Goal: Information Seeking & Learning: Learn about a topic

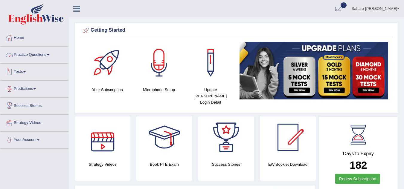
click at [28, 60] on link "Practice Questions" at bounding box center [34, 54] width 68 height 15
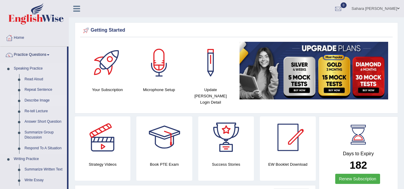
click at [40, 102] on link "Describe Image" at bounding box center [44, 100] width 45 height 11
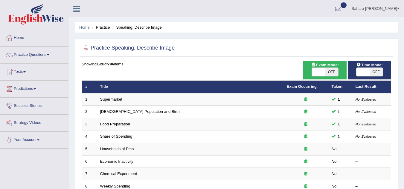
click at [320, 70] on span at bounding box center [318, 72] width 13 height 8
click at [313, 72] on span at bounding box center [318, 72] width 13 height 8
checkbox input "true"
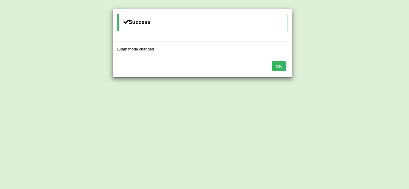
click at [274, 64] on button "OK" at bounding box center [279, 66] width 14 height 10
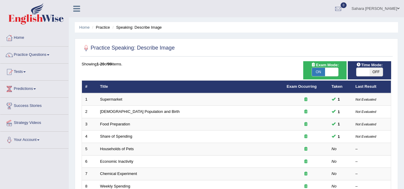
click at [365, 68] on div "ON OFF" at bounding box center [369, 72] width 27 height 9
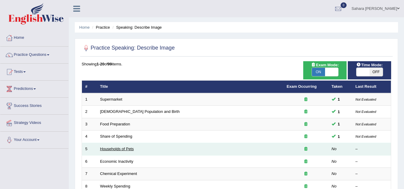
click at [116, 150] on link "Households of Pets" at bounding box center [117, 149] width 34 height 4
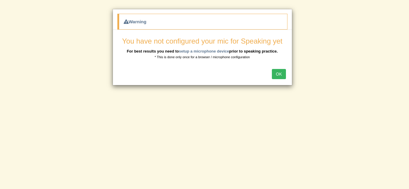
click at [278, 74] on button "OK" at bounding box center [279, 74] width 14 height 10
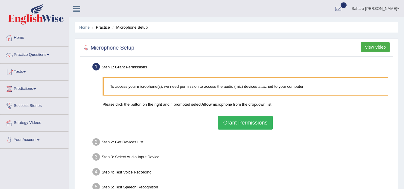
click at [239, 126] on button "Grant Permissions" at bounding box center [245, 123] width 54 height 14
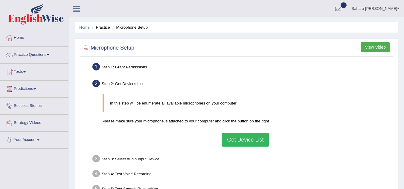
click at [236, 137] on button "Get Device List" at bounding box center [245, 140] width 47 height 14
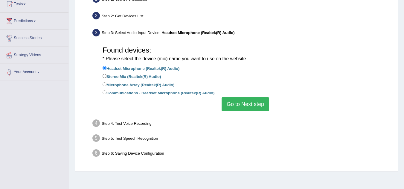
scroll to position [96, 0]
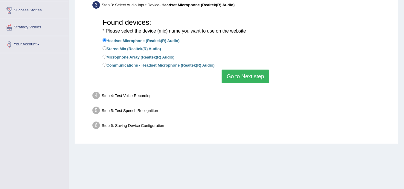
click at [253, 76] on button "Go to Next step" at bounding box center [246, 77] width 48 height 14
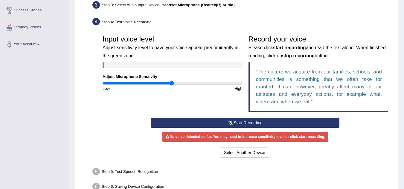
click at [224, 125] on button "Start Recording" at bounding box center [245, 123] width 189 height 10
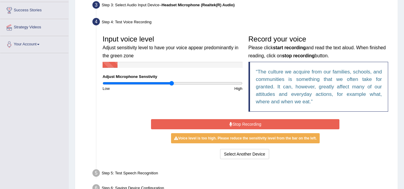
click at [224, 125] on button "Stop Recording" at bounding box center [245, 124] width 189 height 10
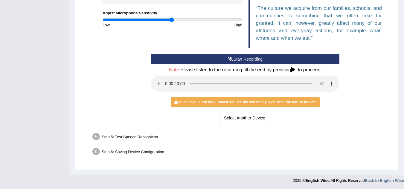
scroll to position [160, 0]
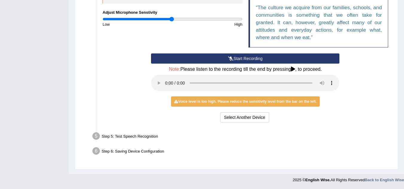
click at [244, 152] on div "Step 6: Saving Device Configuration" at bounding box center [243, 152] width 306 height 13
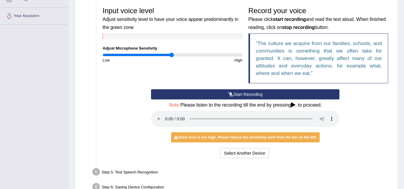
scroll to position [112, 0]
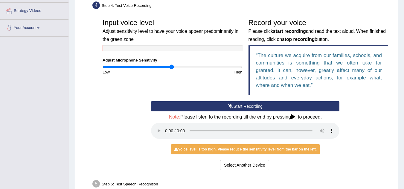
click at [239, 110] on button "Start Recording" at bounding box center [245, 106] width 189 height 10
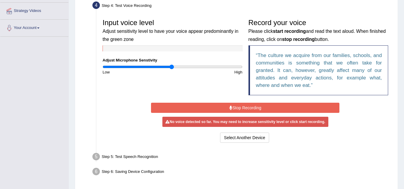
click at [239, 110] on button "Stop Recording" at bounding box center [245, 108] width 189 height 10
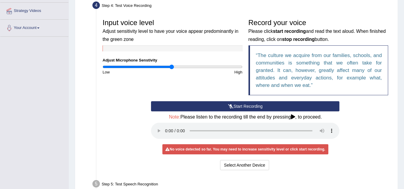
click at [239, 110] on button "Start Recording" at bounding box center [245, 106] width 189 height 10
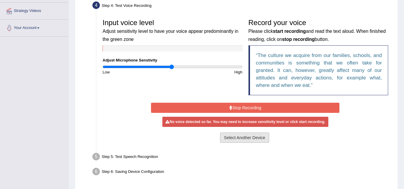
click at [232, 139] on button "Select Another Device" at bounding box center [244, 138] width 49 height 10
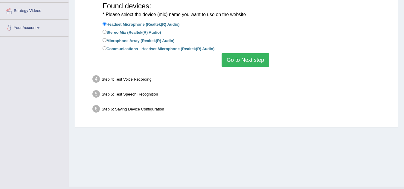
click at [256, 61] on button "Go to Next step" at bounding box center [246, 60] width 48 height 14
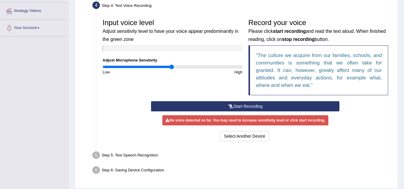
click at [227, 108] on button "Start Recording" at bounding box center [245, 106] width 189 height 10
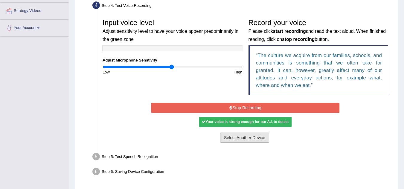
click at [243, 140] on button "Select Another Device" at bounding box center [244, 138] width 49 height 10
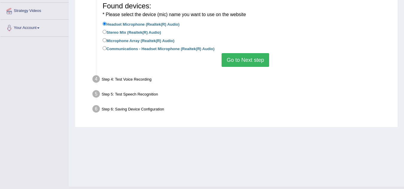
click at [237, 64] on button "Go to Next step" at bounding box center [246, 60] width 48 height 14
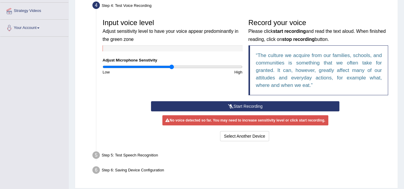
click at [246, 105] on button "Start Recording" at bounding box center [245, 106] width 189 height 10
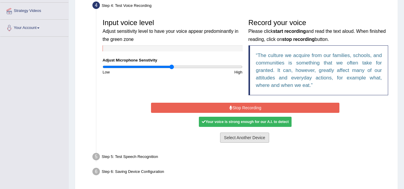
click at [241, 135] on button "Select Another Device" at bounding box center [244, 138] width 49 height 10
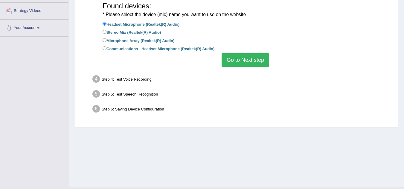
click at [234, 60] on button "Go to Next step" at bounding box center [246, 60] width 48 height 14
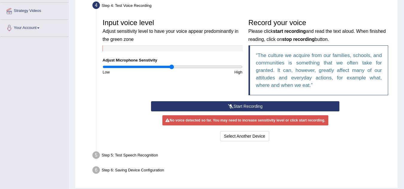
click at [243, 109] on button "Start Recording" at bounding box center [245, 106] width 189 height 10
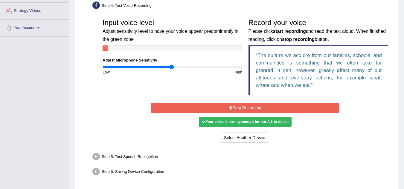
click at [243, 109] on button "Stop Recording" at bounding box center [245, 108] width 189 height 10
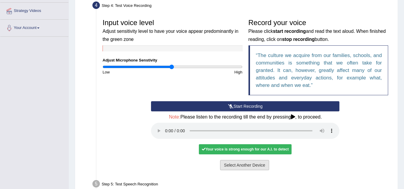
click at [245, 170] on button "Select Another Device" at bounding box center [244, 165] width 49 height 10
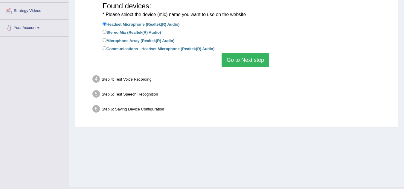
click at [254, 61] on button "Go to Next step" at bounding box center [246, 60] width 48 height 14
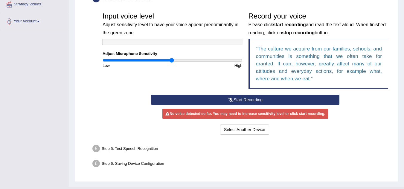
scroll to position [131, 0]
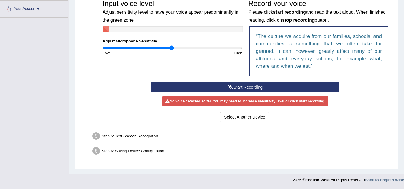
click at [278, 84] on button "Start Recording" at bounding box center [245, 87] width 189 height 10
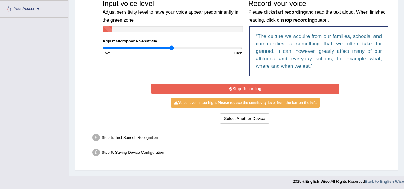
click at [278, 84] on button "Stop Recording" at bounding box center [245, 89] width 189 height 10
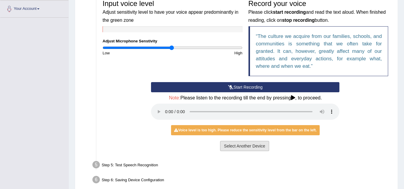
click at [244, 144] on button "Select Another Device" at bounding box center [244, 146] width 49 height 10
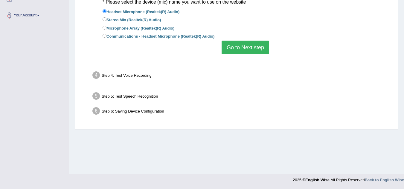
scroll to position [125, 0]
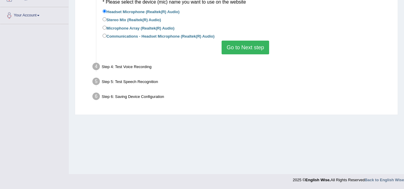
click at [239, 47] on button "Go to Next step" at bounding box center [246, 48] width 48 height 14
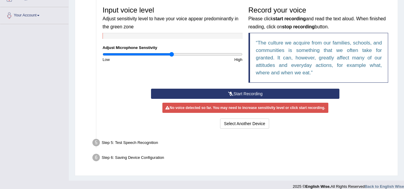
click at [231, 94] on icon at bounding box center [230, 94] width 5 height 4
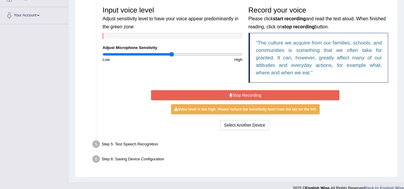
click at [231, 94] on icon at bounding box center [231, 95] width 3 height 4
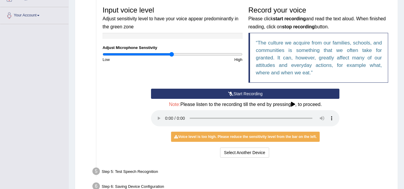
click at [238, 137] on div "Voice level is too high. Please reduce the sensitivity level from the bar on th…" at bounding box center [245, 137] width 149 height 10
click at [361, 114] on div "Start Recording Stop Recording Note: Please listen to the recording till the en…" at bounding box center [246, 124] width 292 height 71
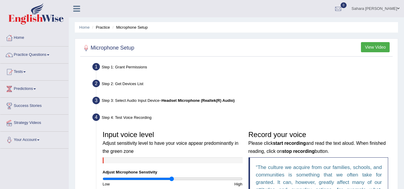
click at [367, 44] on button "View Video" at bounding box center [375, 47] width 29 height 10
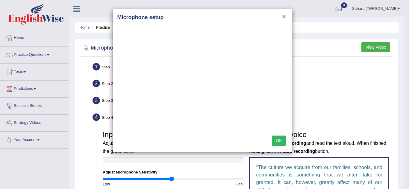
click at [284, 15] on button "×" at bounding box center [284, 16] width 4 height 6
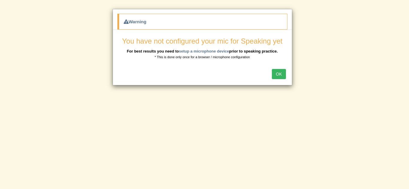
click at [280, 74] on button "OK" at bounding box center [279, 74] width 14 height 10
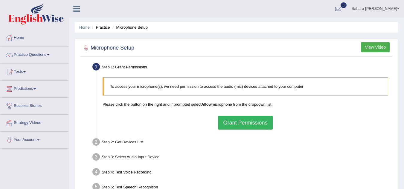
click at [240, 127] on button "Grant Permissions" at bounding box center [245, 123] width 54 height 14
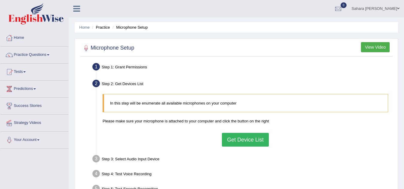
click at [246, 141] on button "Get Device List" at bounding box center [245, 140] width 47 height 14
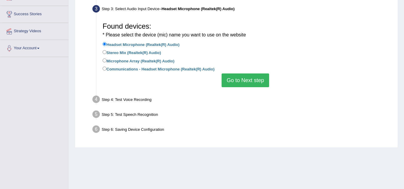
scroll to position [116, 0]
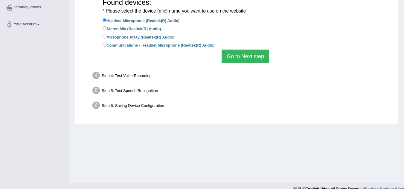
click at [241, 55] on button "Go to Next step" at bounding box center [246, 57] width 48 height 14
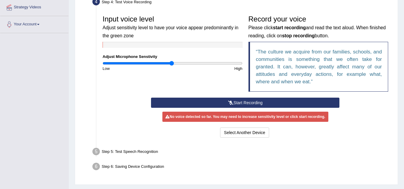
click at [233, 101] on button "Start Recording" at bounding box center [245, 103] width 189 height 10
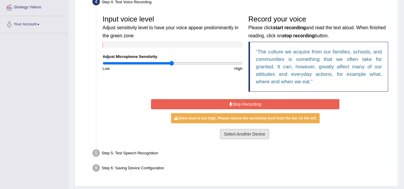
click at [240, 136] on button "Select Another Device" at bounding box center [244, 134] width 49 height 10
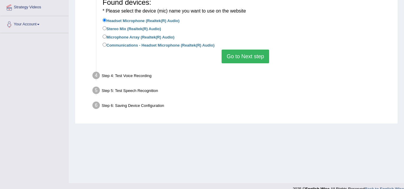
click at [240, 52] on button "Go to Next step" at bounding box center [246, 57] width 48 height 14
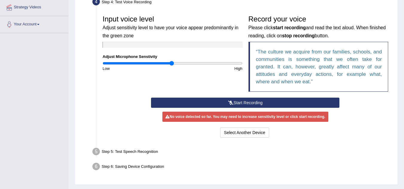
scroll to position [0, 0]
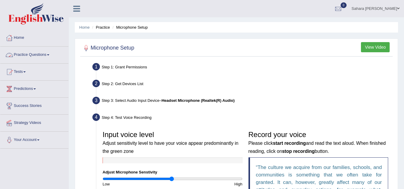
click at [17, 51] on link "Practice Questions" at bounding box center [34, 54] width 68 height 15
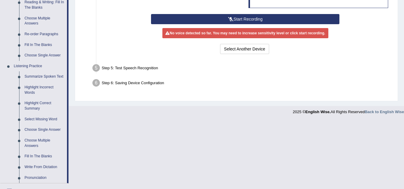
scroll to position [215, 0]
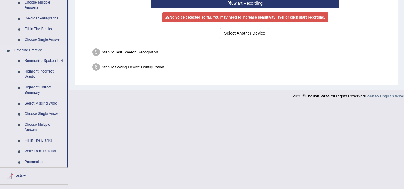
click at [39, 69] on link "Highlight Incorrect Words" at bounding box center [44, 74] width 45 height 16
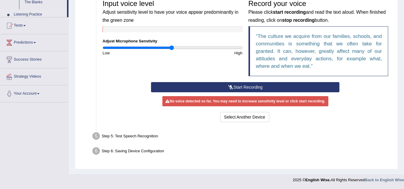
scroll to position [131, 0]
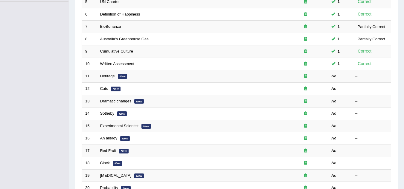
scroll to position [152, 0]
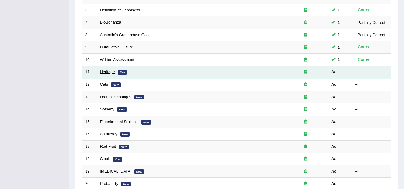
click at [104, 73] on link "Heritage" at bounding box center [107, 72] width 15 height 4
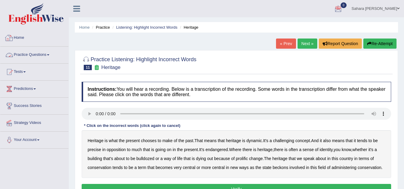
click at [33, 53] on link "Practice Questions" at bounding box center [34, 54] width 68 height 15
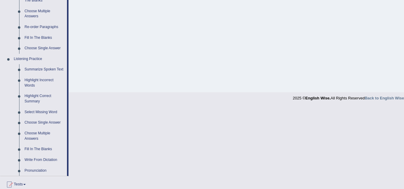
scroll to position [207, 0]
click at [30, 86] on link "Highlight Incorrect Words" at bounding box center [44, 83] width 45 height 16
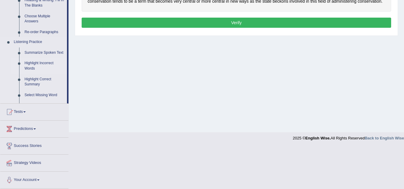
scroll to position [125, 0]
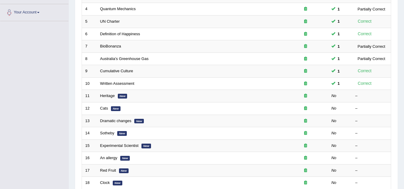
scroll to position [140, 0]
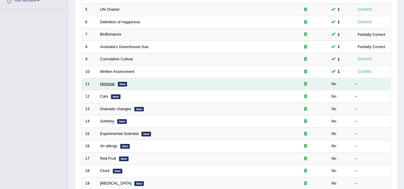
click at [112, 85] on link "Heritage" at bounding box center [107, 84] width 15 height 4
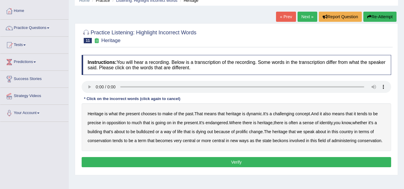
scroll to position [40, 0]
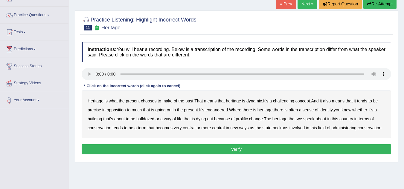
click at [253, 166] on div "Home Practice Listening: Highlight Incorrect Words Heritage « Prev Next » Repor…" at bounding box center [236, 109] width 335 height 299
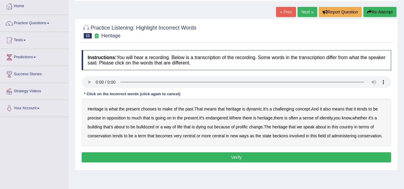
scroll to position [44, 0]
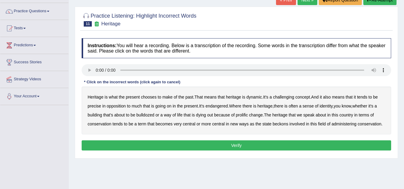
click at [274, 170] on div "Home Practice Listening: Highlight Incorrect Words Heritage « Prev Next » Repor…" at bounding box center [236, 105] width 335 height 299
click at [34, 16] on link "Practice Questions" at bounding box center [34, 10] width 68 height 15
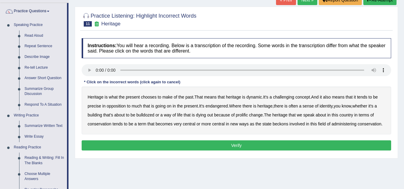
click at [231, 145] on button "Verify" at bounding box center [237, 146] width 310 height 10
click at [39, 157] on link "Reading & Writing: Fill In The Blanks" at bounding box center [44, 161] width 45 height 16
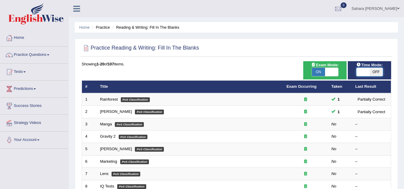
click at [358, 74] on span at bounding box center [363, 72] width 13 height 8
checkbox input "true"
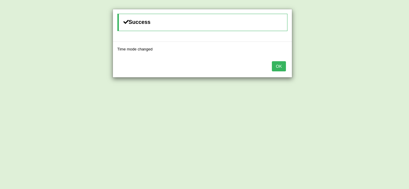
click at [282, 67] on button "OK" at bounding box center [279, 66] width 14 height 10
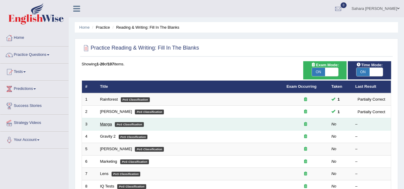
click at [105, 124] on link "Manga" at bounding box center [106, 124] width 12 height 4
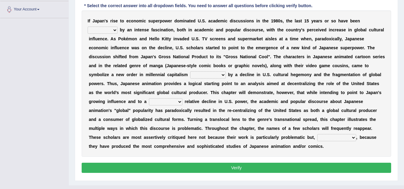
scroll to position [142, 0]
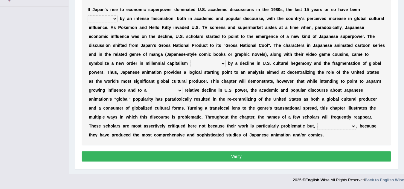
click at [115, 17] on select "marked dedicated made inspired" at bounding box center [103, 18] width 30 height 7
click at [381, 29] on div "I f J a p a n ' s r i s e t o e c o n o m i c s u p e r p o w e r d o m i n a t…" at bounding box center [237, 72] width 310 height 147
